Goal: Task Accomplishment & Management: Complete application form

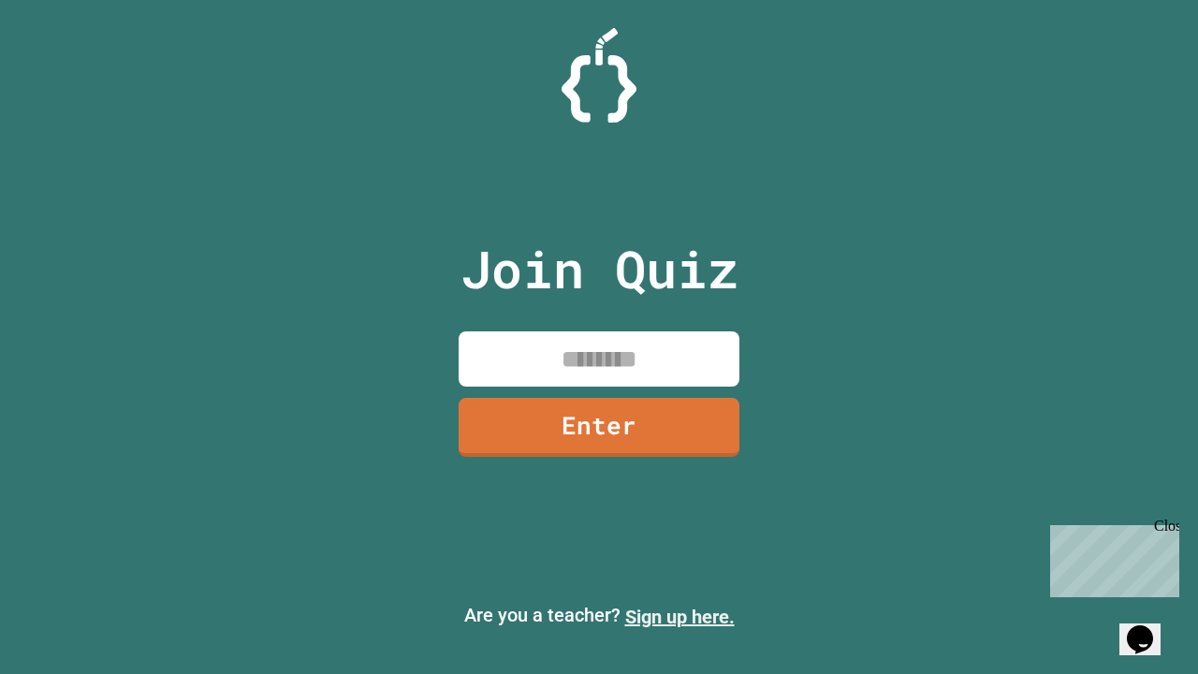
click at [679, 617] on link "Sign up here." at bounding box center [680, 617] width 110 height 22
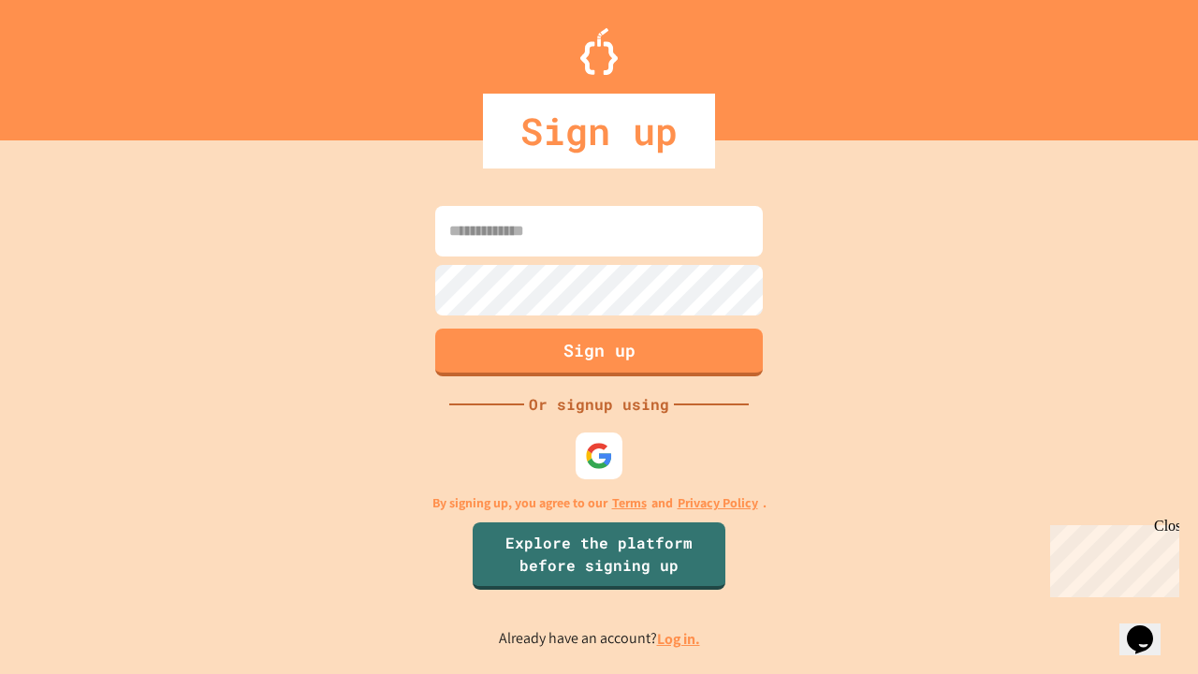
click at [679, 638] on link "Log in." at bounding box center [678, 639] width 43 height 20
